Goal: Find specific page/section: Find specific page/section

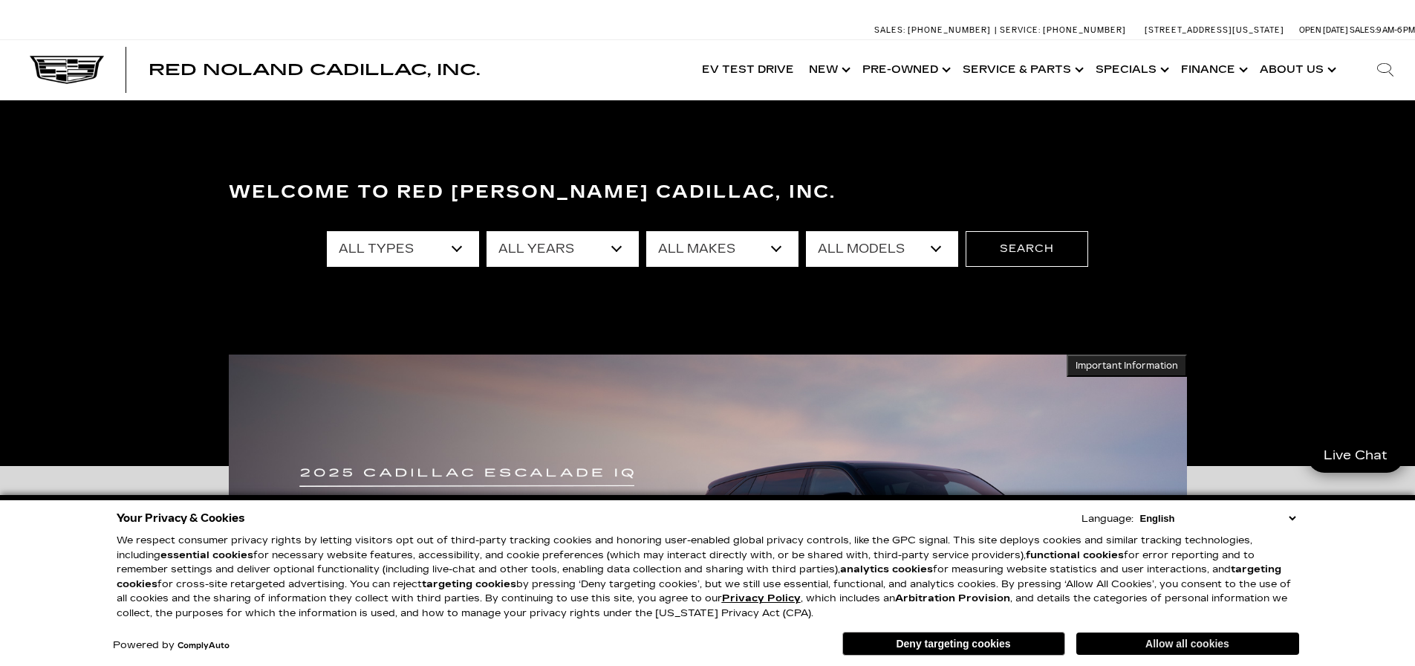
click at [1187, 643] on button "Allow all cookies" at bounding box center [1187, 643] width 223 height 22
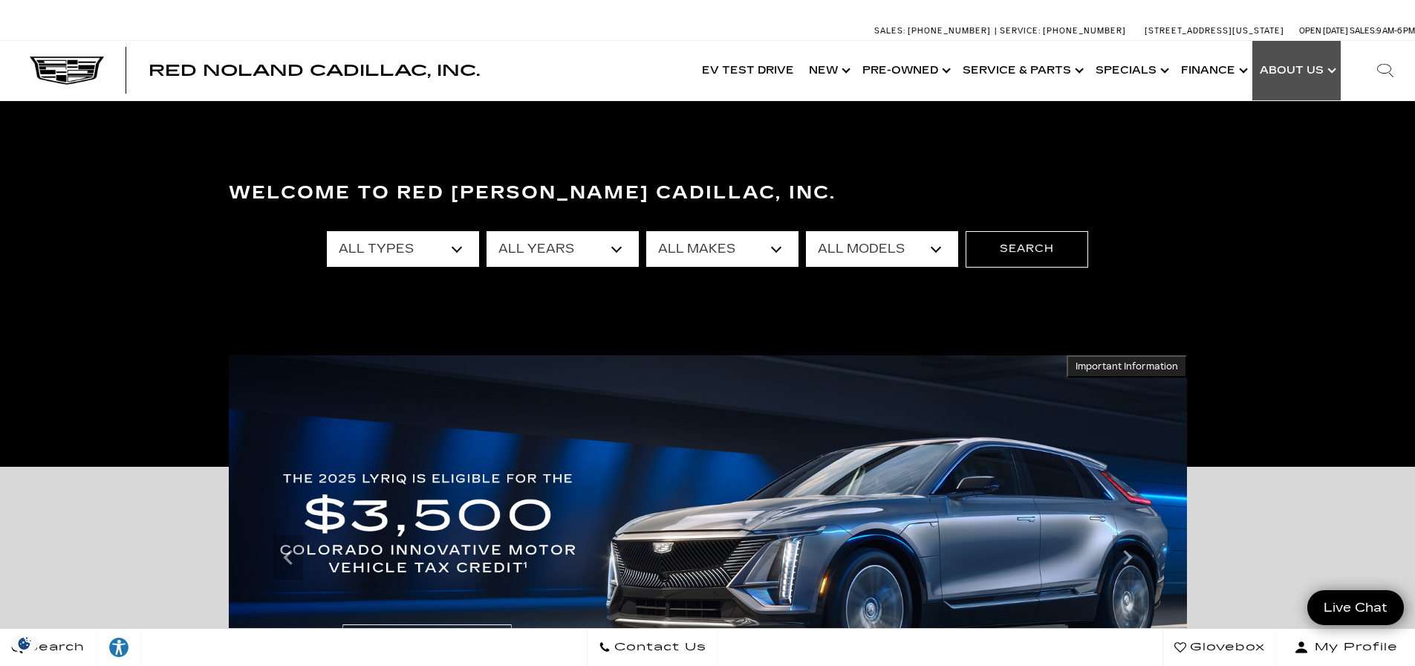
click at [1295, 74] on link "Show About Us" at bounding box center [1297, 70] width 88 height 59
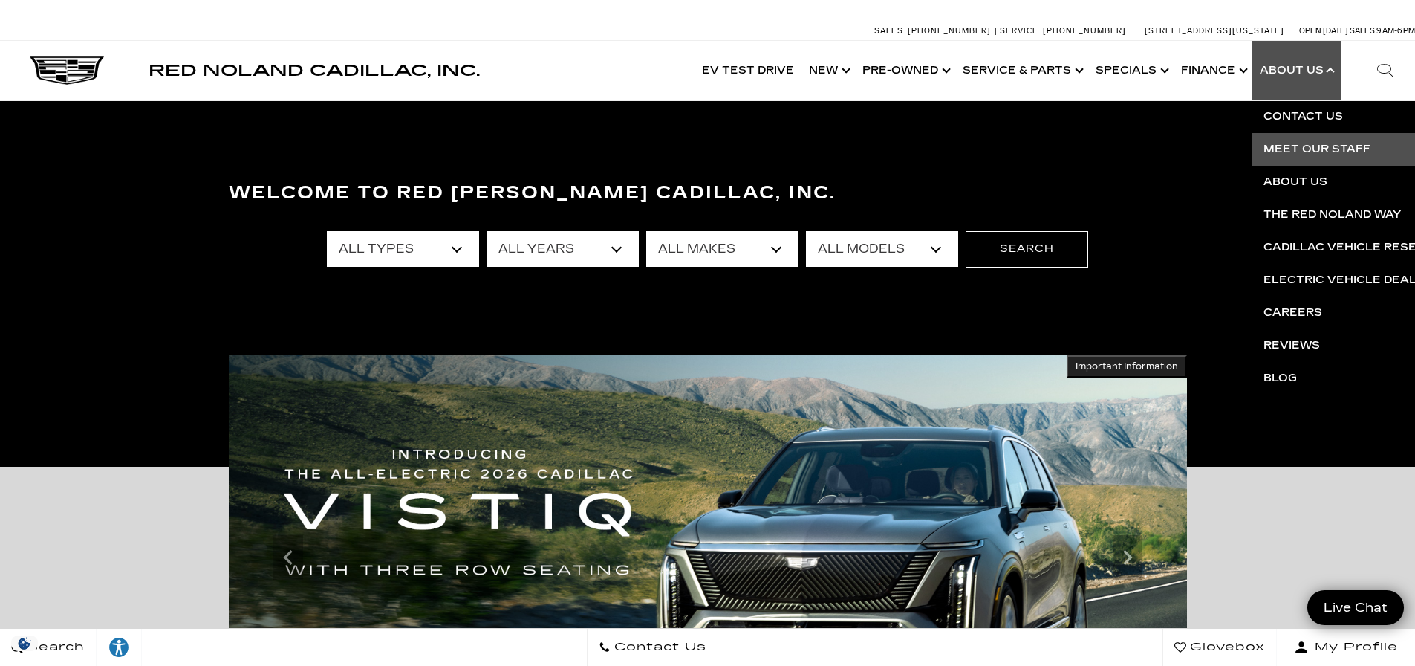
click at [1314, 146] on link "Meet Our Staff" at bounding box center [1433, 149] width 360 height 33
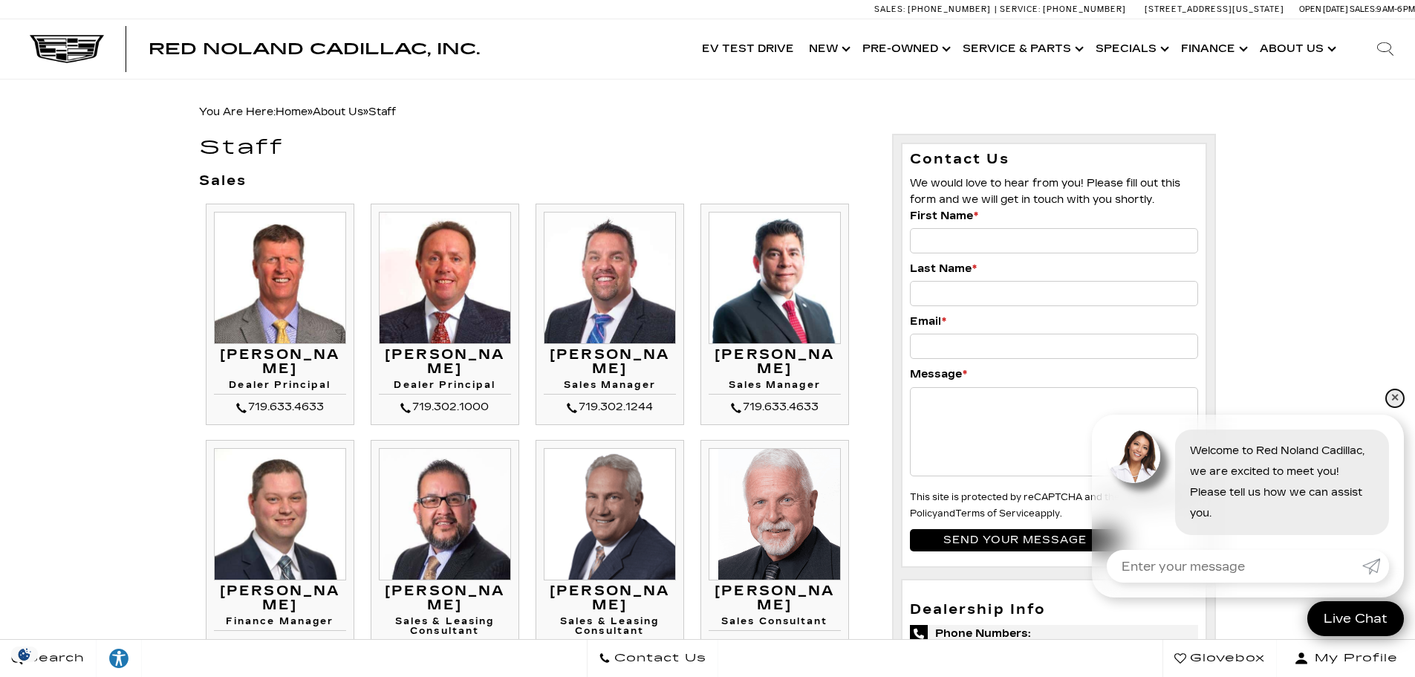
click at [1399, 400] on link "✕" at bounding box center [1395, 398] width 18 height 18
